Goal: Task Accomplishment & Management: Complete application form

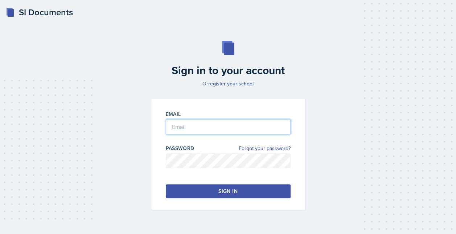
type input "[EMAIL_ADDRESS][DOMAIN_NAME]"
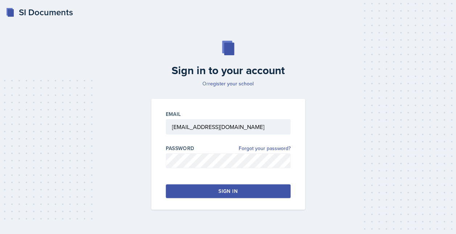
click at [221, 193] on div "Sign in" at bounding box center [228, 190] width 19 height 7
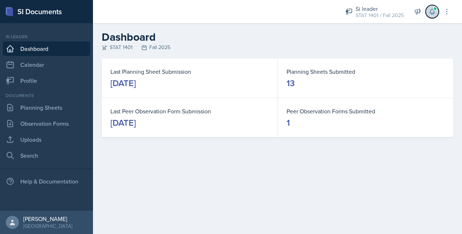
click at [429, 13] on icon at bounding box center [431, 11] width 5 height 5
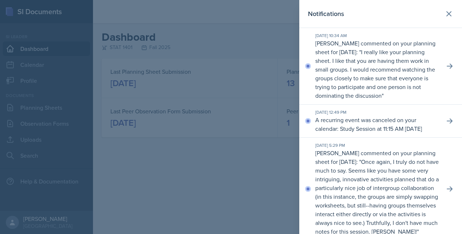
click at [429, 13] on div "Notifications" at bounding box center [380, 14] width 145 height 10
click at [251, 56] on div at bounding box center [231, 117] width 462 height 234
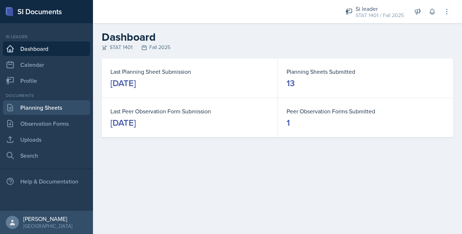
click at [38, 105] on link "Planning Sheets" at bounding box center [46, 107] width 87 height 15
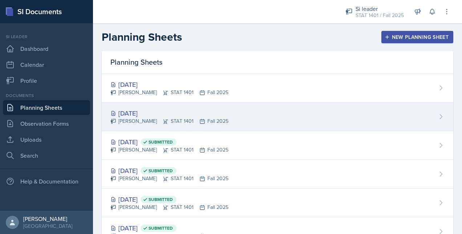
click at [202, 121] on div "[PERSON_NAME] STAT 1401 Fall 2025" at bounding box center [169, 121] width 118 height 8
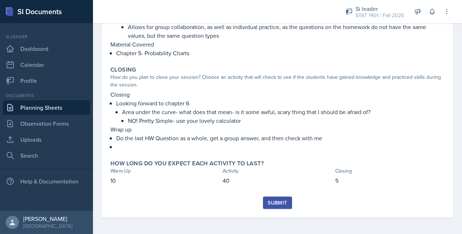
scroll to position [235, 0]
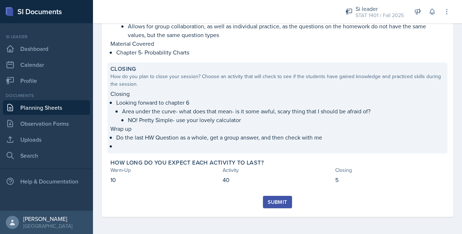
click at [176, 146] on p at bounding box center [280, 145] width 328 height 7
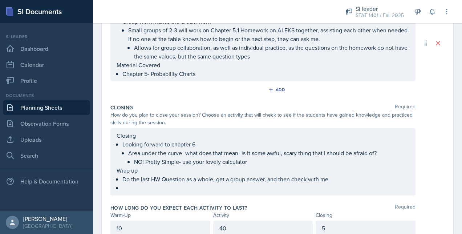
scroll to position [206, 0]
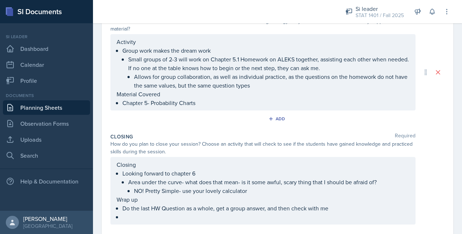
click at [164, 216] on ul "Do the last HW Question as a whole, get a group answer, and then check with me" at bounding box center [265, 212] width 287 height 17
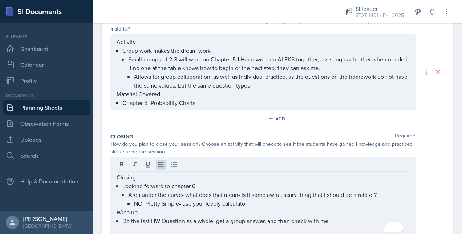
scroll to position [0, 0]
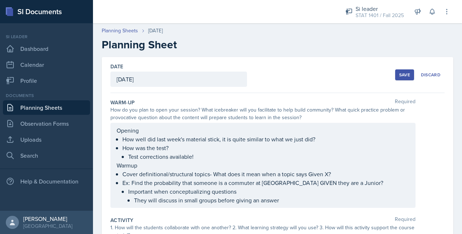
click at [395, 73] on button "Save" at bounding box center [404, 74] width 19 height 11
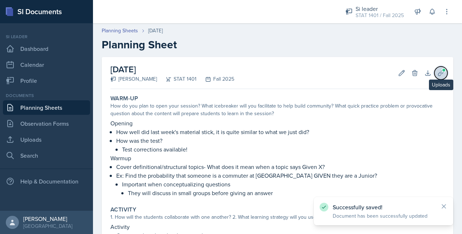
click at [437, 70] on icon at bounding box center [440, 72] width 7 height 7
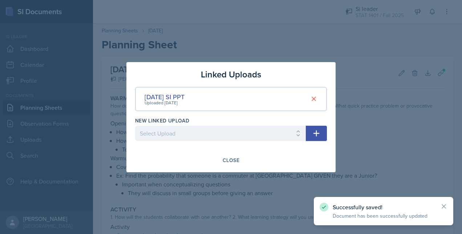
click at [341, 171] on div at bounding box center [231, 117] width 462 height 234
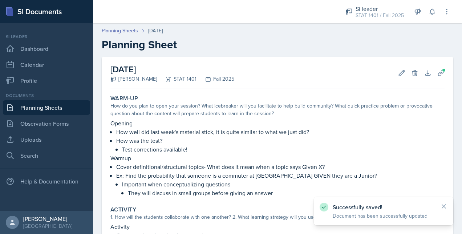
scroll to position [234, 0]
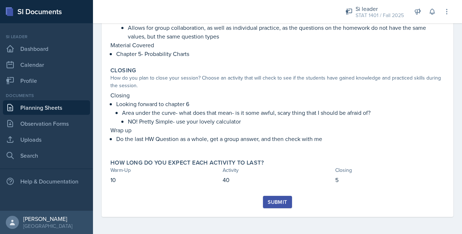
click at [263, 205] on button "Submit" at bounding box center [277, 202] width 29 height 12
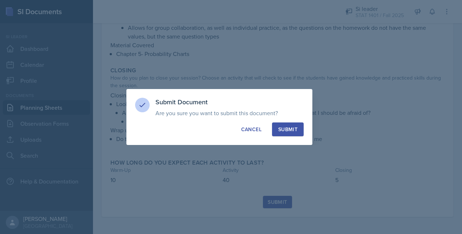
click at [291, 133] on button "Submit" at bounding box center [288, 129] width 32 height 14
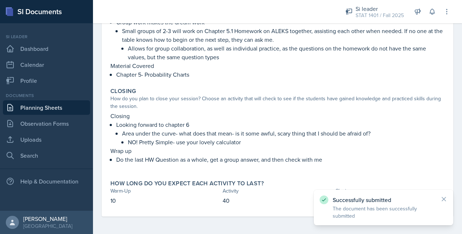
scroll to position [213, 0]
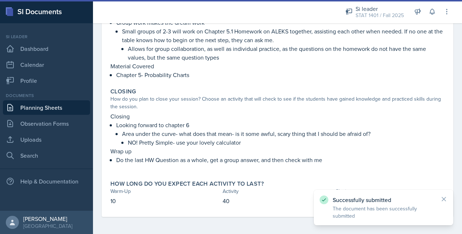
click at [64, 110] on link "Planning Sheets" at bounding box center [46, 107] width 87 height 15
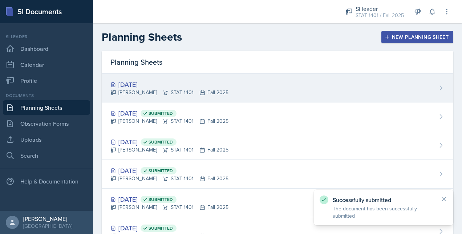
click at [236, 88] on div "[DATE] [PERSON_NAME] STAT 1401 Fall 2025" at bounding box center [277, 88] width 351 height 29
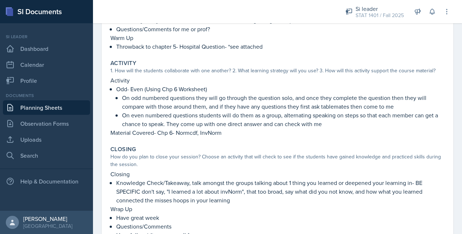
scroll to position [176, 0]
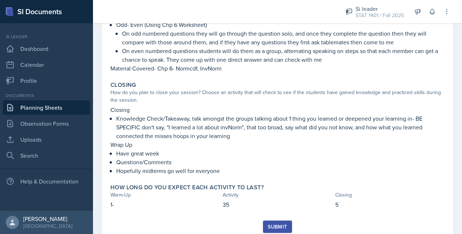
click at [273, 220] on div "Warm-Up How do you plan to open your session? What icebreaker will you facilita…" at bounding box center [277, 68] width 334 height 304
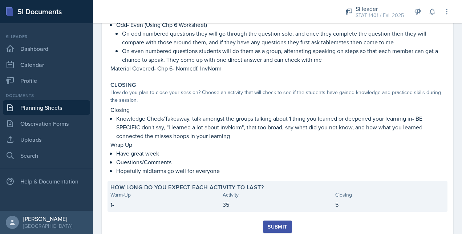
drag, startPoint x: 274, startPoint y: 223, endPoint x: 236, endPoint y: 189, distance: 50.9
click at [236, 189] on div "[DATE] [PERSON_NAME] STAT 1401 Fall 2025 Edit Delete Download Uploads Autosavin…" at bounding box center [277, 61] width 351 height 360
click at [115, 208] on p "1-" at bounding box center [164, 204] width 109 height 9
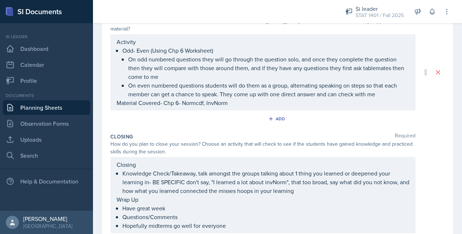
scroll to position [238, 0]
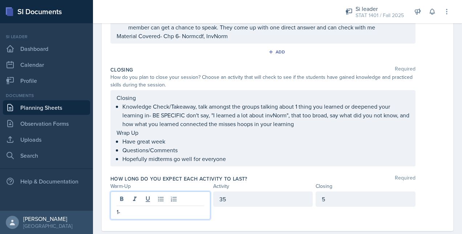
click at [174, 207] on p "1-" at bounding box center [160, 211] width 87 height 9
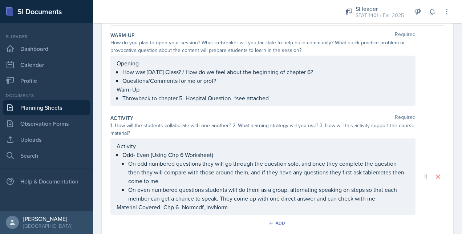
scroll to position [0, 0]
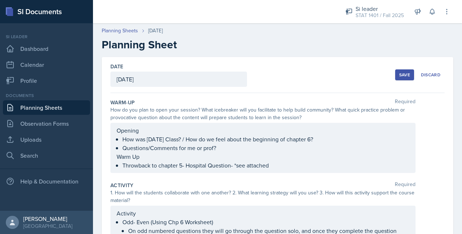
click at [403, 76] on div "Save" at bounding box center [404, 75] width 11 height 6
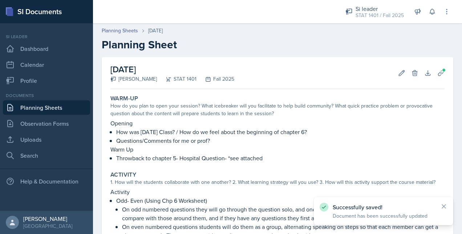
scroll to position [200, 0]
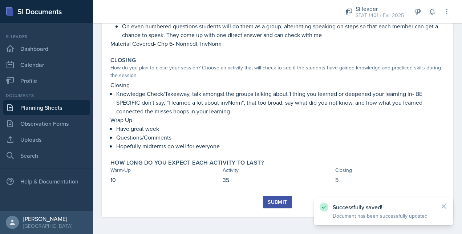
click at [274, 203] on div "Submit" at bounding box center [277, 202] width 19 height 6
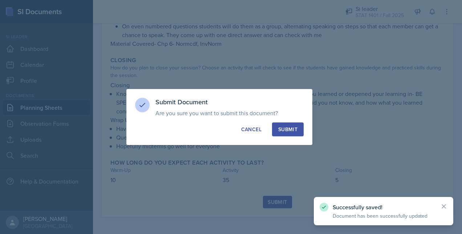
click at [287, 129] on div "Submit" at bounding box center [287, 129] width 19 height 7
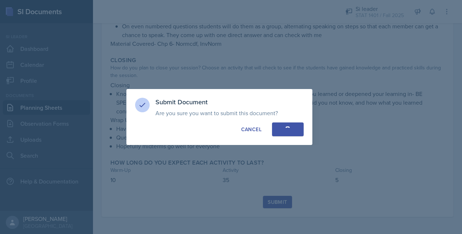
scroll to position [179, 0]
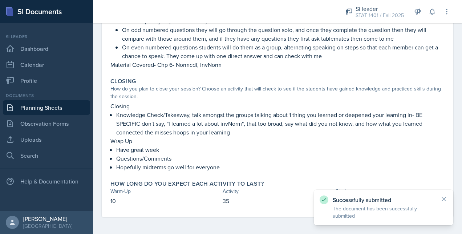
click at [56, 109] on link "Planning Sheets" at bounding box center [46, 107] width 87 height 15
